Goal: Transaction & Acquisition: Purchase product/service

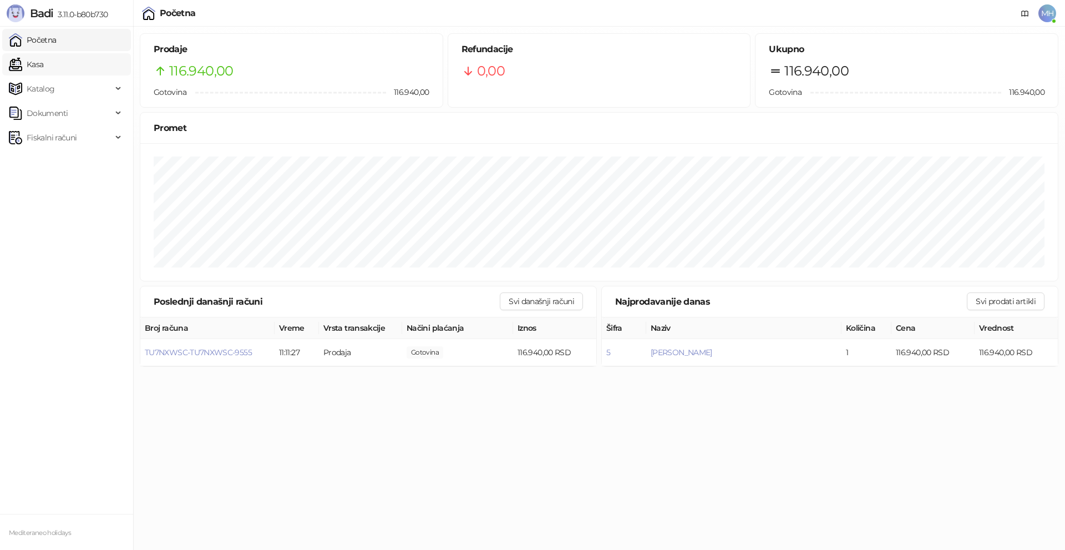
click at [43, 67] on link "Kasa" at bounding box center [26, 64] width 34 height 22
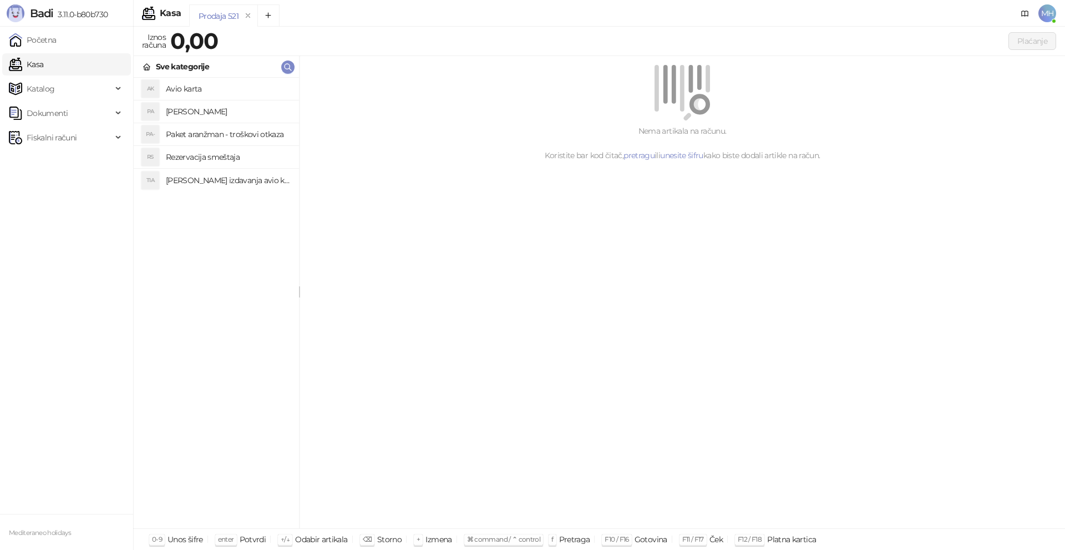
click at [192, 109] on h4 "Paket aranzman" at bounding box center [228, 112] width 124 height 18
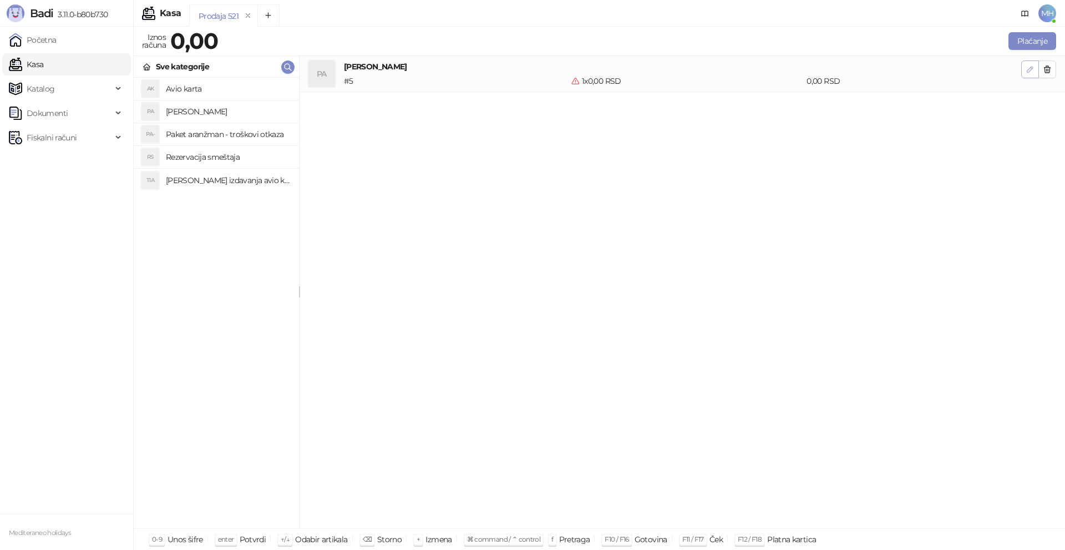
click at [1034, 70] on icon "button" at bounding box center [1029, 69] width 9 height 9
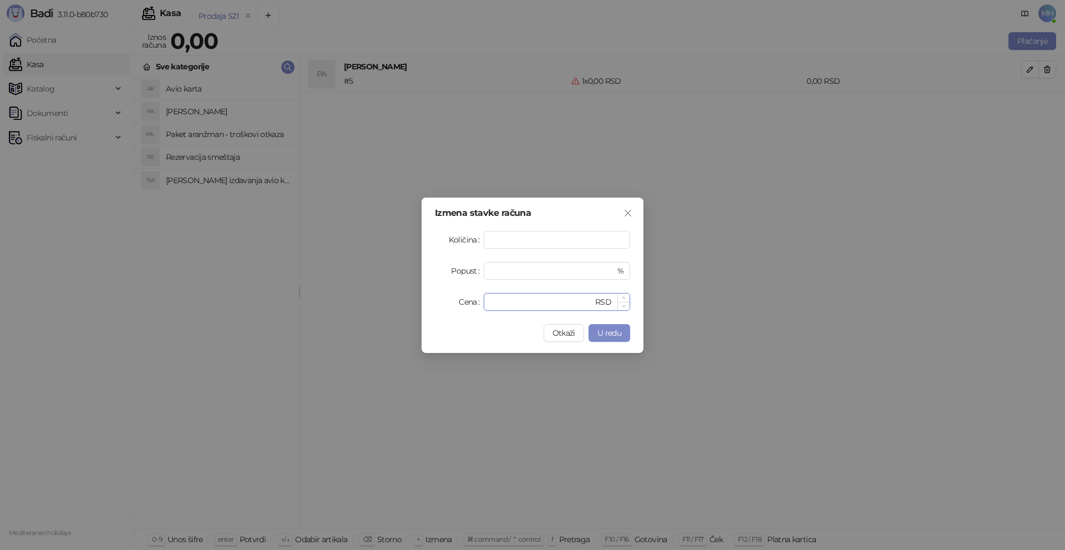
click at [529, 306] on input "*" at bounding box center [541, 301] width 103 height 17
click at [529, 305] on input "*" at bounding box center [541, 301] width 103 height 17
type input "******"
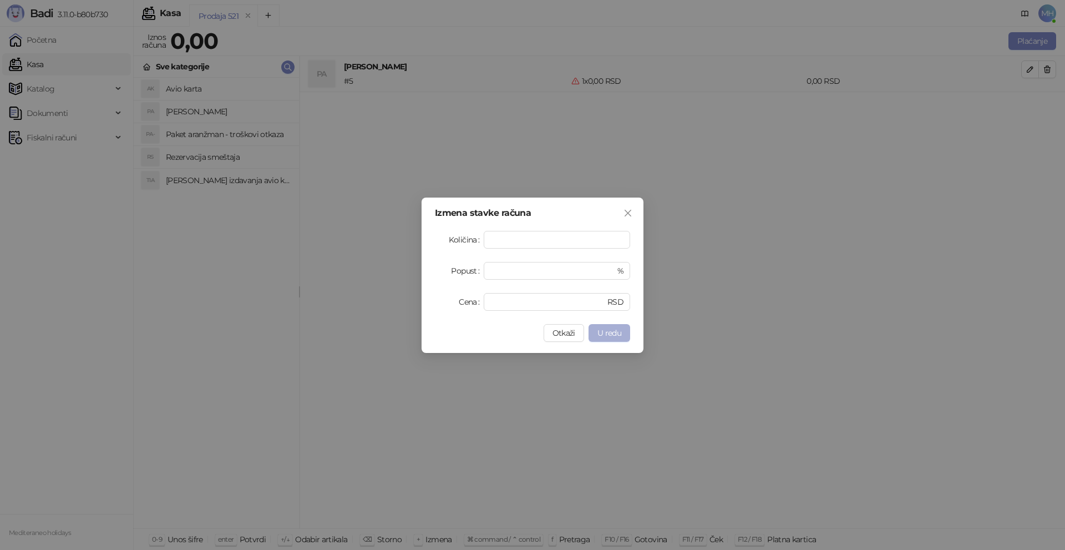
click at [612, 337] on span "U redu" at bounding box center [609, 333] width 24 height 10
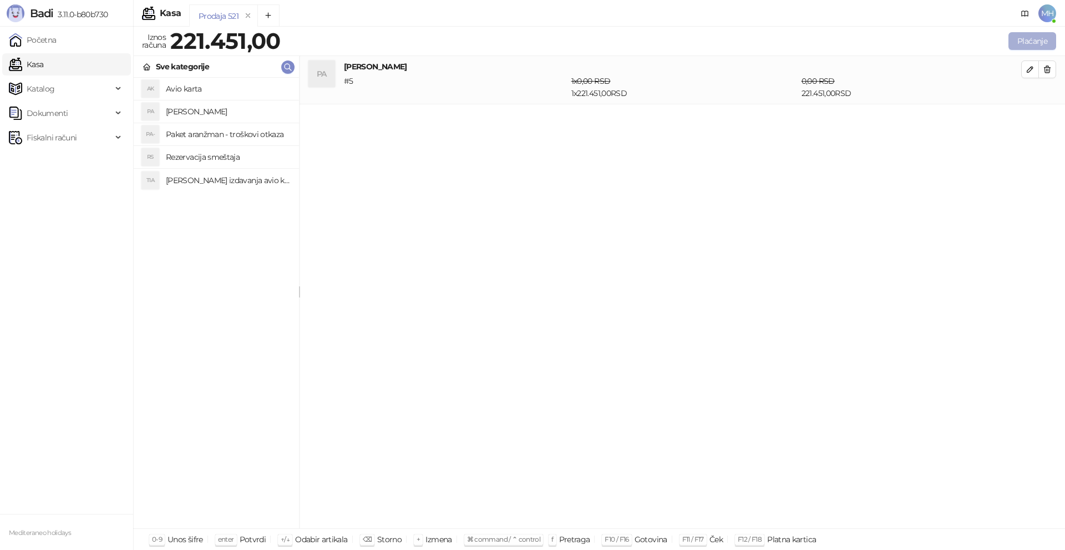
click at [1037, 47] on button "Plaćanje" at bounding box center [1032, 41] width 48 height 18
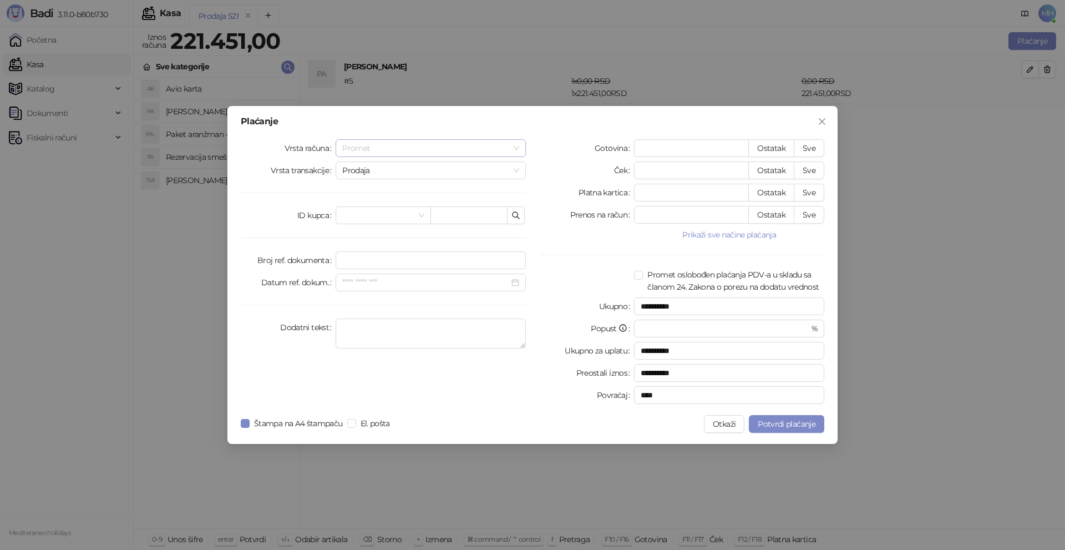
click at [404, 149] on span "Promet" at bounding box center [430, 148] width 177 height 17
click at [372, 223] on div "Avans" at bounding box center [430, 223] width 172 height 12
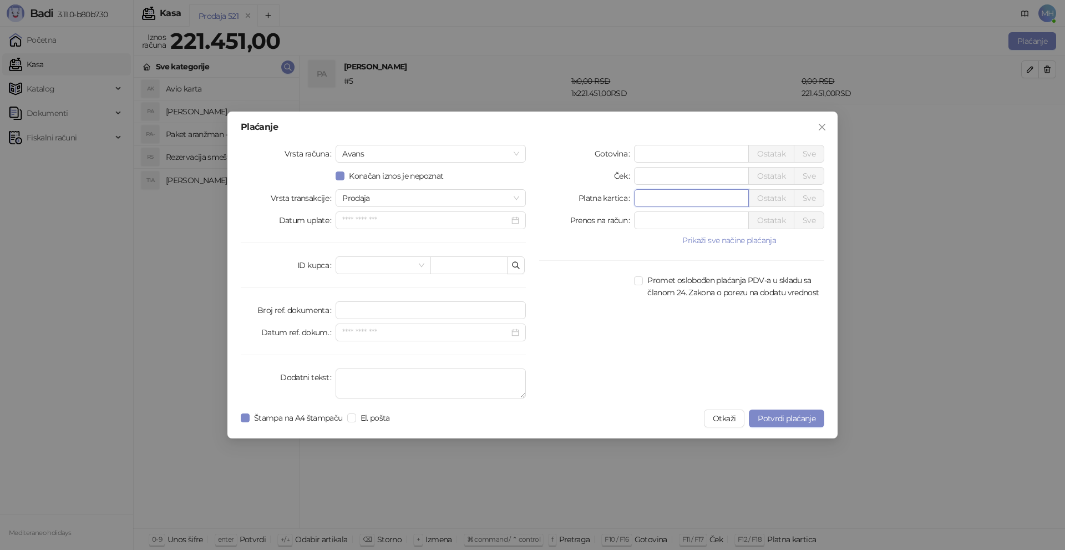
click at [648, 199] on input "*" at bounding box center [691, 198] width 114 height 17
type input "******"
click at [383, 382] on textarea "Dodatni tekst" at bounding box center [431, 383] width 190 height 30
type textarea "*********"
click at [778, 422] on span "Potvrdi plaćanje" at bounding box center [787, 418] width 58 height 10
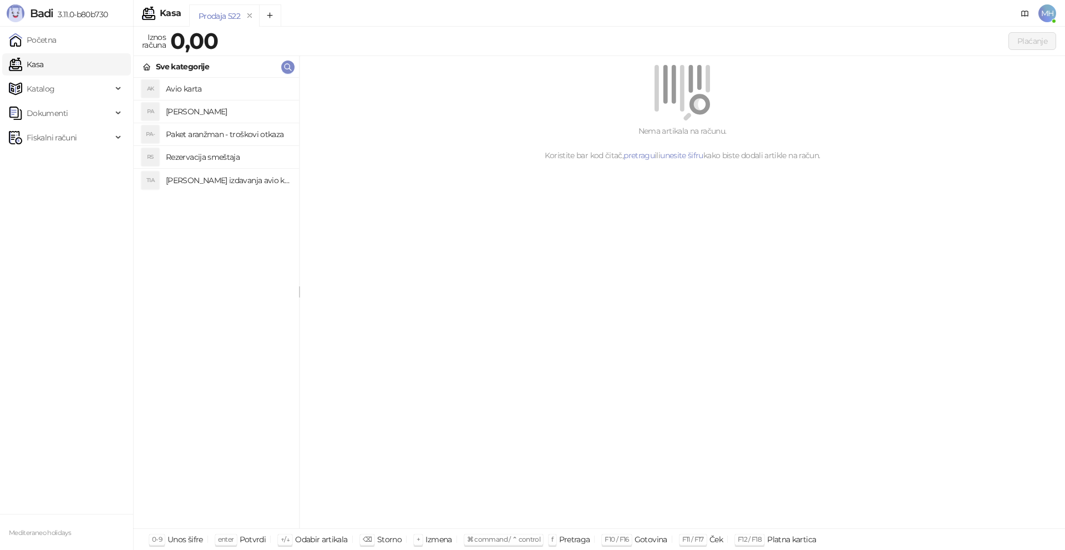
click at [204, 111] on h4 "Paket aranzman" at bounding box center [228, 112] width 124 height 18
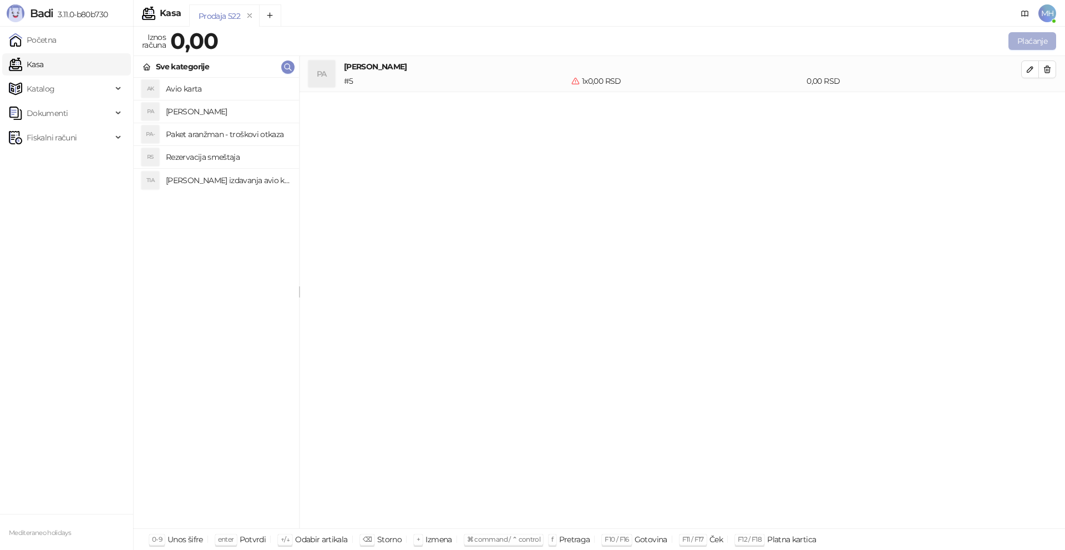
click at [1033, 36] on button "Plaćanje" at bounding box center [1032, 41] width 48 height 18
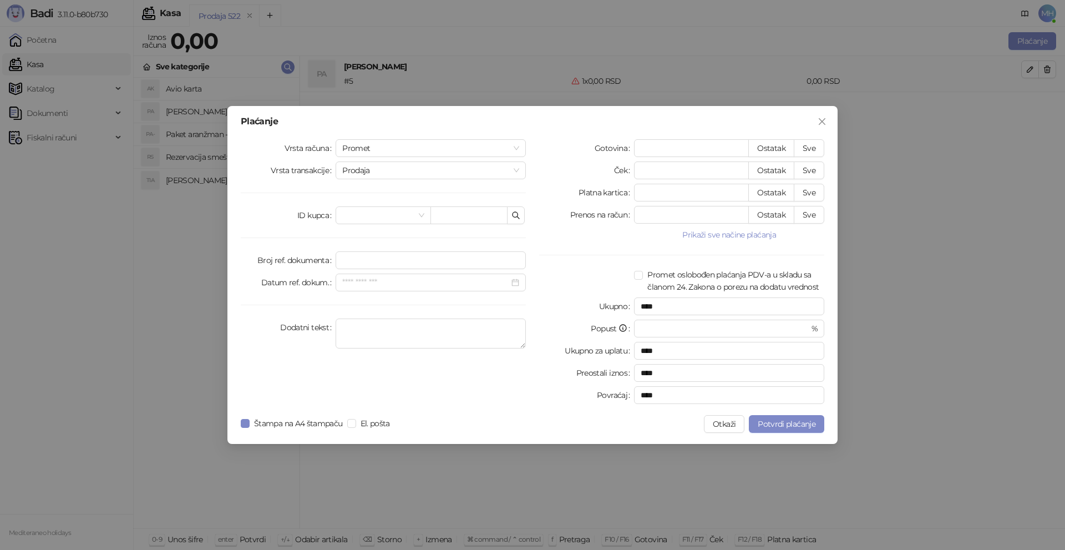
click at [724, 423] on button "Otkaži" at bounding box center [724, 424] width 40 height 18
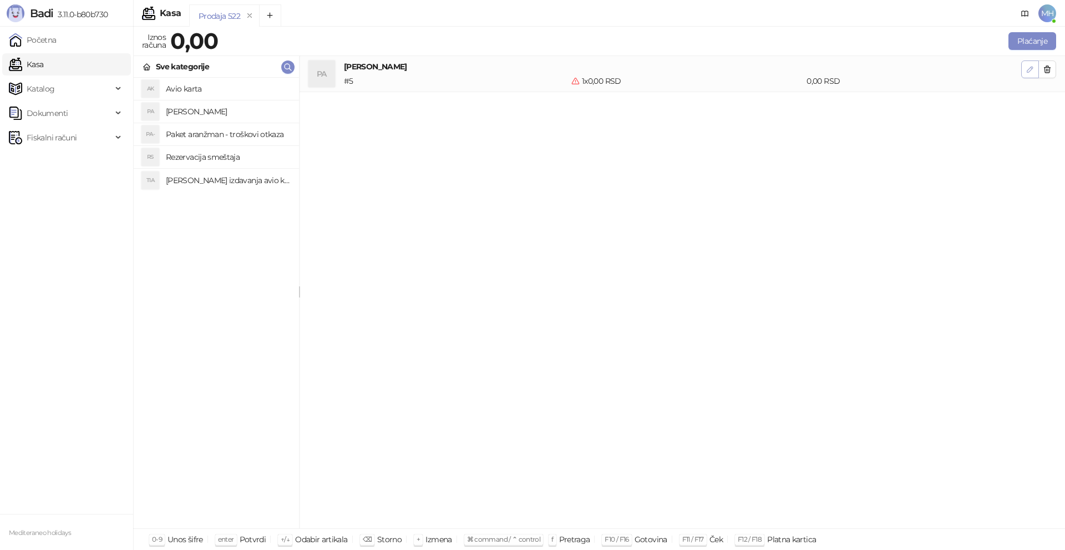
click at [1029, 68] on icon "button" at bounding box center [1029, 69] width 9 height 9
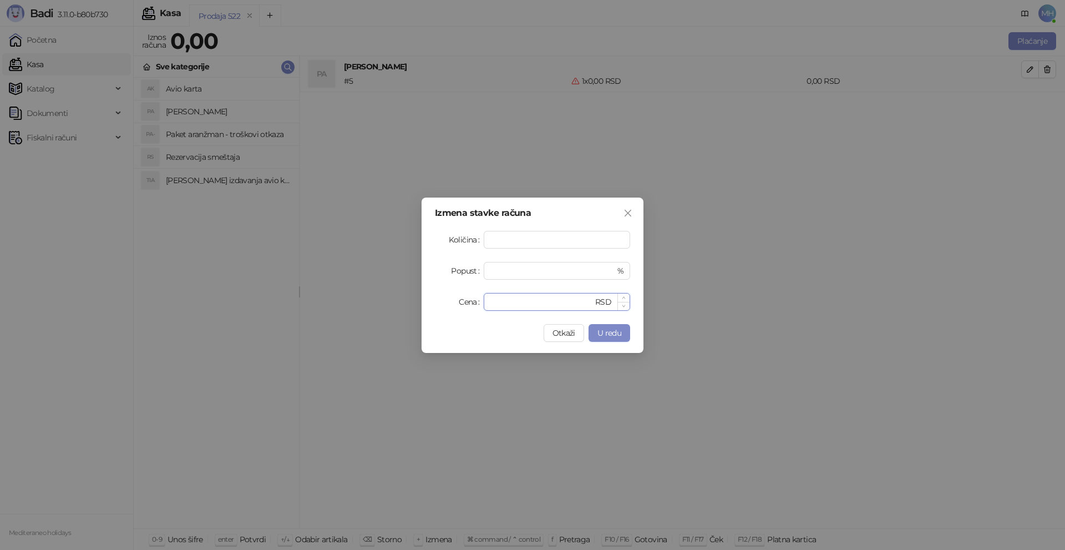
click at [496, 303] on input "*" at bounding box center [541, 301] width 103 height 17
type input "******"
click at [605, 339] on button "U redu" at bounding box center [609, 333] width 42 height 18
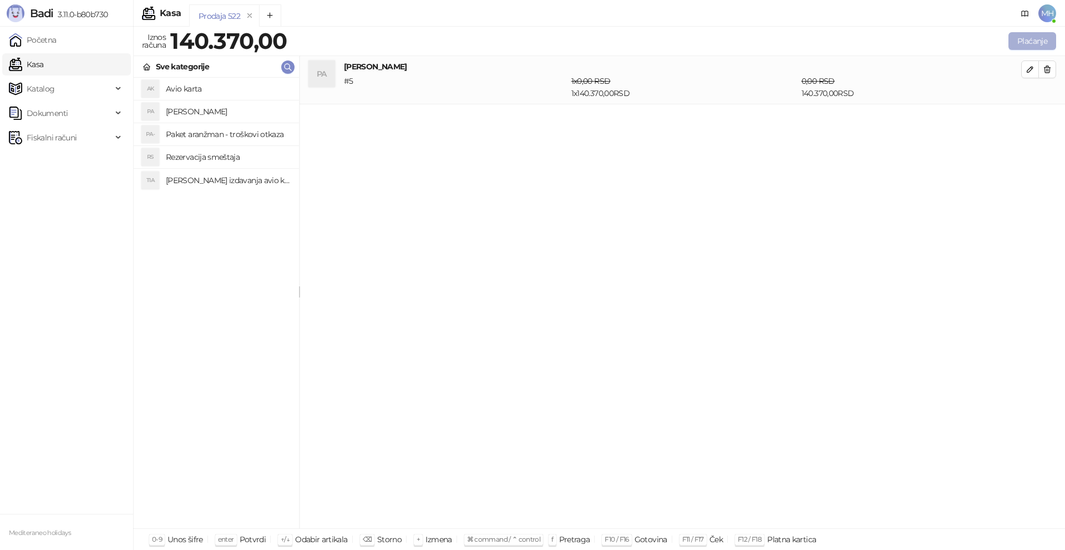
click at [1026, 44] on button "Plaćanje" at bounding box center [1032, 41] width 48 height 18
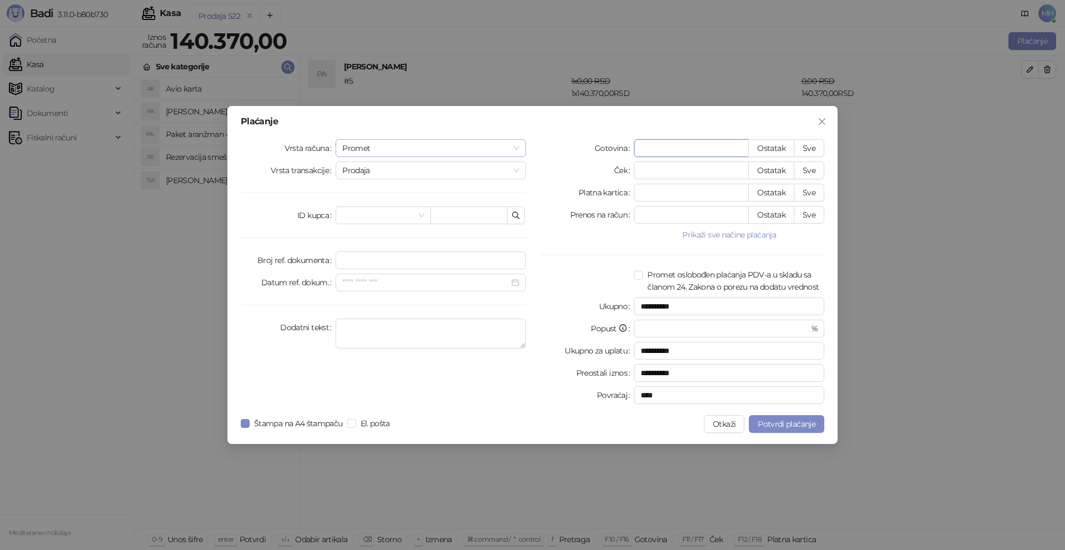
click at [486, 154] on span "Promet" at bounding box center [430, 148] width 177 height 17
click at [354, 225] on div "Avans" at bounding box center [430, 223] width 172 height 12
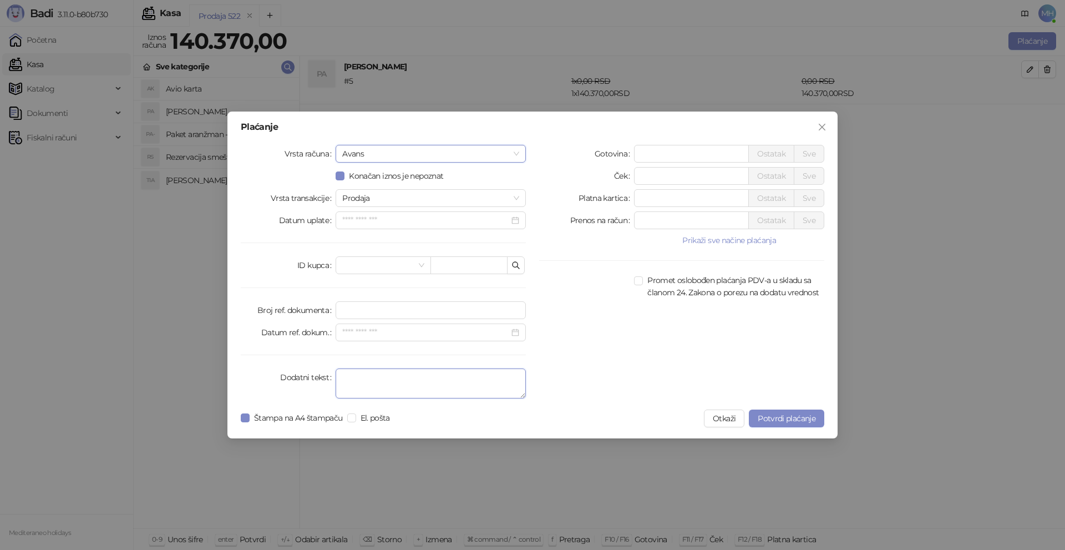
click at [375, 390] on textarea "Dodatni tekst" at bounding box center [431, 383] width 190 height 30
type textarea "*********"
click at [648, 198] on input "*" at bounding box center [691, 198] width 114 height 17
click at [647, 198] on input "*" at bounding box center [691, 198] width 114 height 17
type input "******"
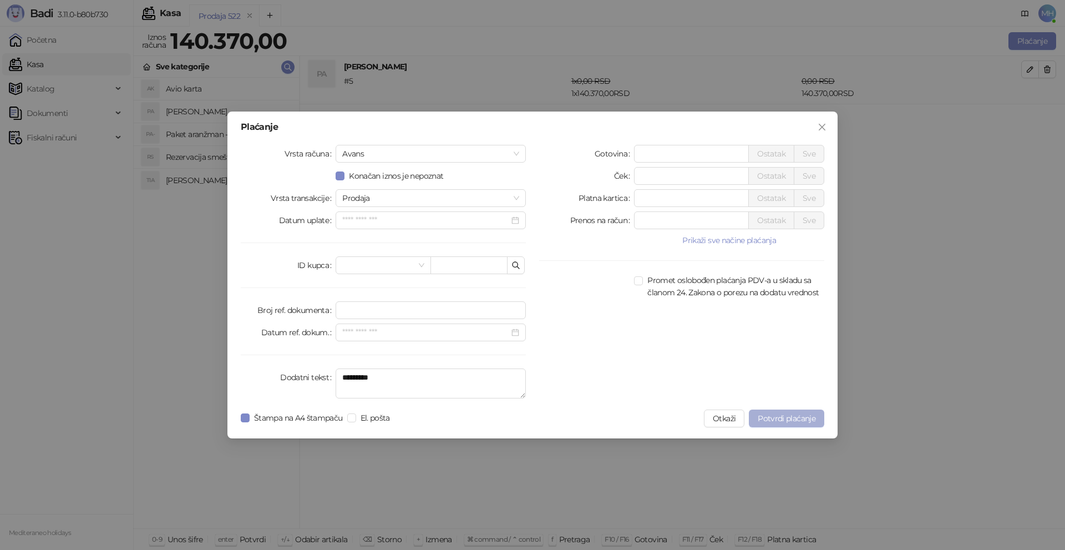
click at [770, 415] on span "Potvrdi plaćanje" at bounding box center [787, 418] width 58 height 10
